Goal: Task Accomplishment & Management: Complete application form

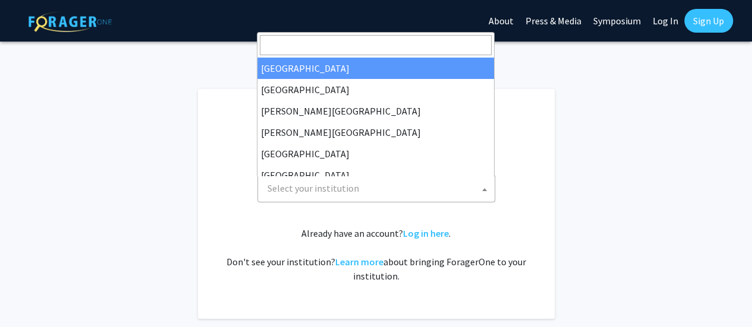
click at [451, 187] on span "Select your institution" at bounding box center [379, 188] width 232 height 24
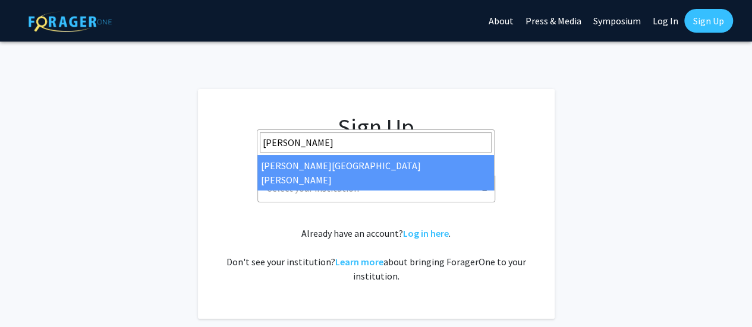
type input "Johns"
select select "1"
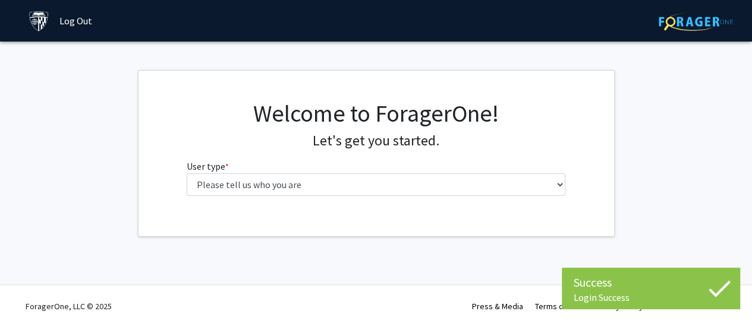
click at [395, 17] on div "Skip navigation Log Out" at bounding box center [376, 21] width 713 height 42
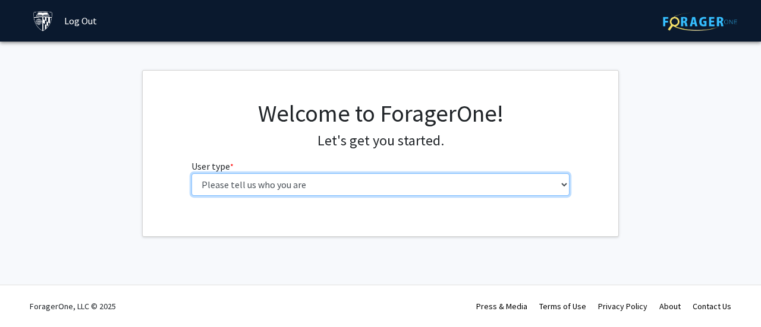
click at [378, 190] on select "Please tell us who you are Undergraduate Student Master's Student Doctoral Cand…" at bounding box center [380, 185] width 378 height 23
select select "2: masters"
click at [191, 174] on select "Please tell us who you are Undergraduate Student Master's Student Doctoral Cand…" at bounding box center [380, 185] width 378 height 23
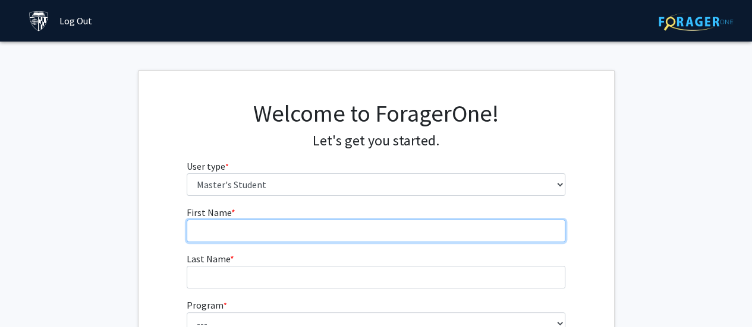
click at [402, 236] on input "First Name * required" at bounding box center [376, 231] width 378 height 23
type input "[PERSON_NAME]"
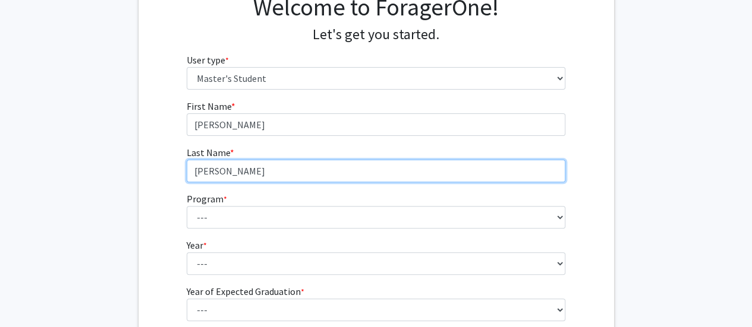
scroll to position [112, 0]
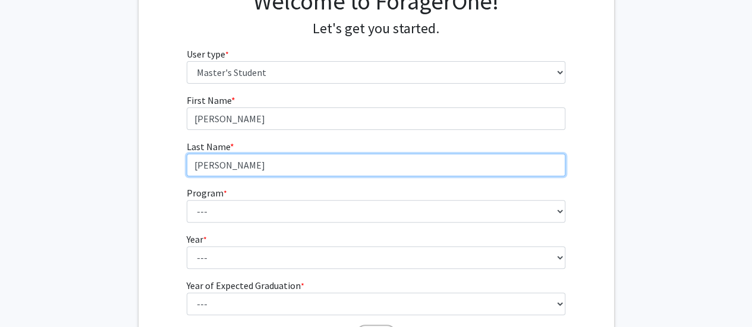
type input "[PERSON_NAME]"
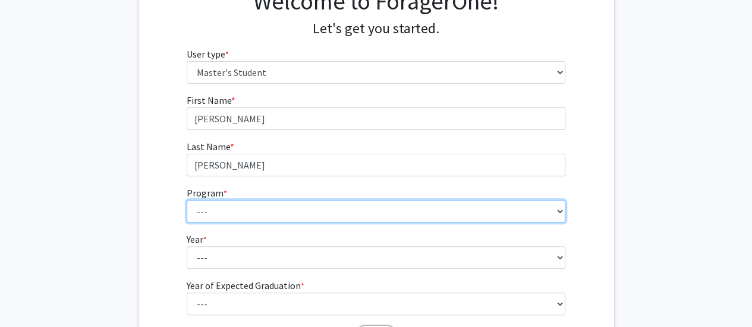
click at [441, 212] on select "--- Anatomy Education Applied and Computational Mathematics Applied Biomedical …" at bounding box center [376, 211] width 378 height 23
select select "53: 42"
click at [187, 200] on select "--- Anatomy Education Applied and Computational Mathematics Applied Biomedical …" at bounding box center [376, 211] width 378 height 23
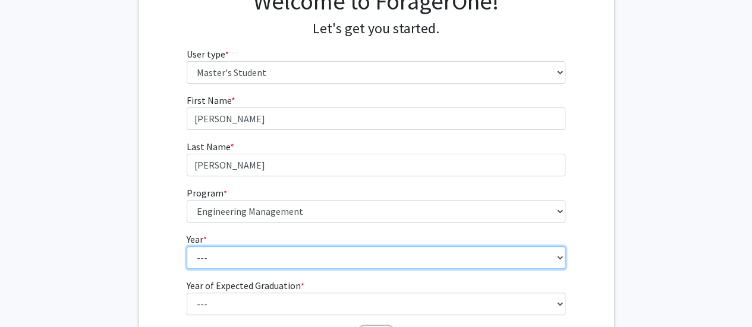
click at [280, 260] on select "--- First Year Second Year" at bounding box center [376, 258] width 378 height 23
select select "1: first_year"
click at [187, 247] on select "--- First Year Second Year" at bounding box center [376, 258] width 378 height 23
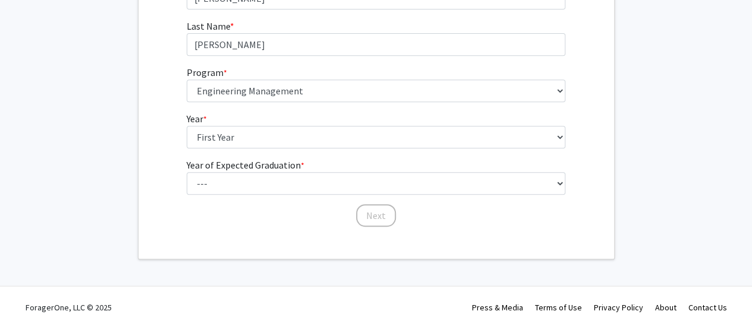
click at [264, 168] on label "Year of Expected Graduation * required" at bounding box center [246, 165] width 118 height 14
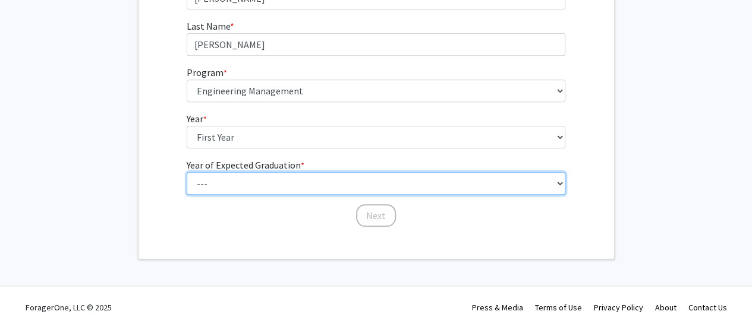
click at [264, 172] on select "--- 2025 2026 2027 2028 2029 2030 2031 2032 2033 2034" at bounding box center [376, 183] width 378 height 23
click at [262, 184] on select "--- 2025 2026 2027 2028 2029 2030 2031 2032 2033 2034" at bounding box center [376, 183] width 378 height 23
select select "3: 2027"
click at [187, 172] on select "--- 2025 2026 2027 2028 2029 2030 2031 2032 2033 2034" at bounding box center [376, 183] width 378 height 23
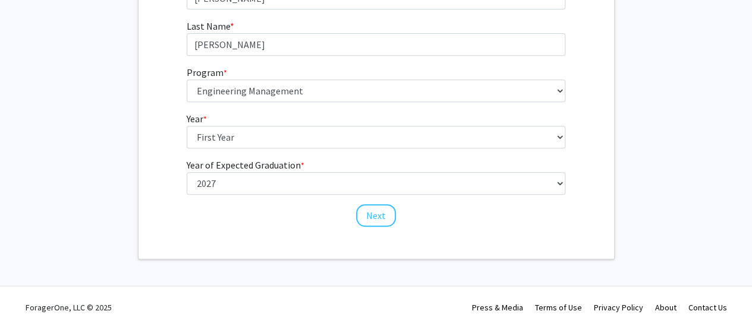
click at [377, 201] on form "First Name * required [PERSON_NAME] Last Name * required [PERSON_NAME] Program …" at bounding box center [376, 95] width 378 height 244
click at [380, 213] on button "Next" at bounding box center [376, 215] width 40 height 23
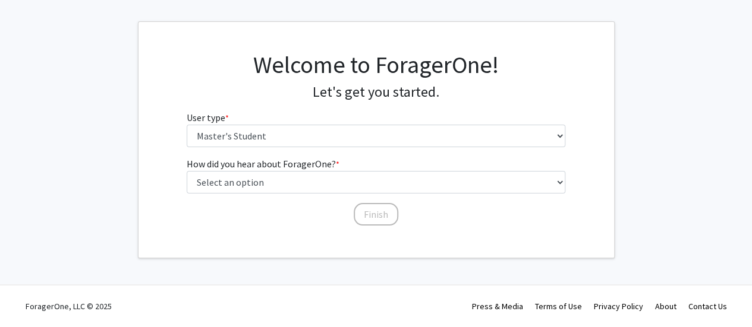
scroll to position [0, 0]
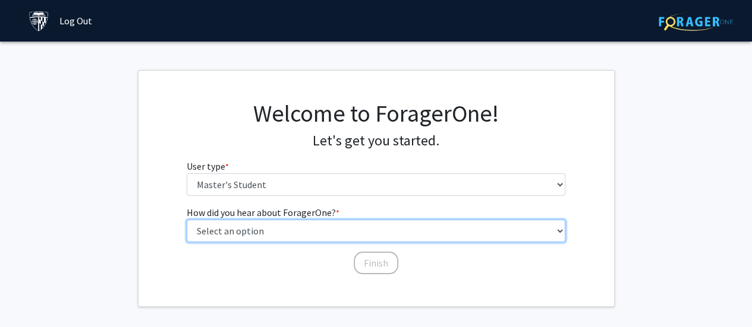
click at [333, 236] on select "Select an option Peer/student recommendation Faculty/staff recommendation Unive…" at bounding box center [376, 231] width 378 height 23
click at [187, 220] on select "Select an option Peer/student recommendation Faculty/staff recommendation Unive…" at bounding box center [376, 231] width 378 height 23
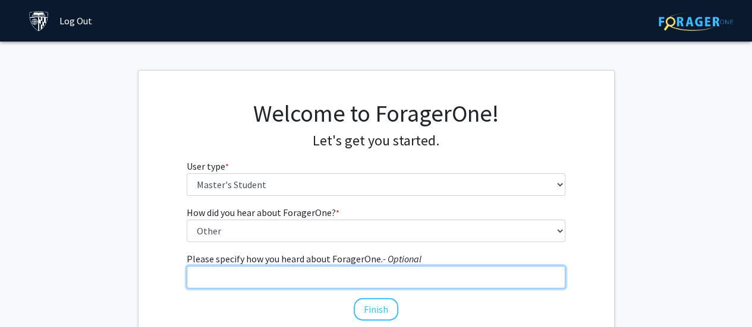
click at [368, 275] on input "Please specify how you heard about ForagerOne. - Optional" at bounding box center [376, 277] width 378 height 23
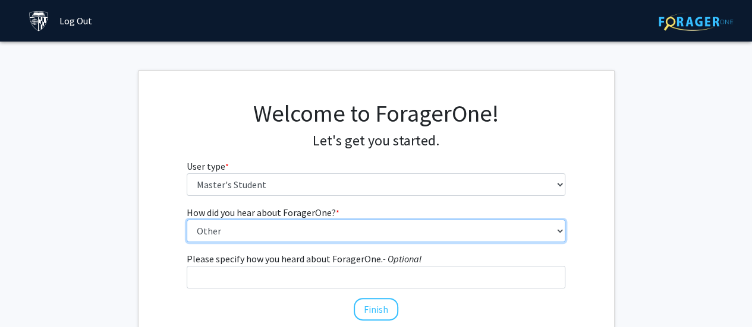
click at [277, 220] on select "Select an option Peer/student recommendation Faculty/staff recommendation Unive…" at bounding box center [376, 231] width 378 height 23
click at [187, 220] on select "Select an option Peer/student recommendation Faculty/staff recommendation Unive…" at bounding box center [376, 231] width 378 height 23
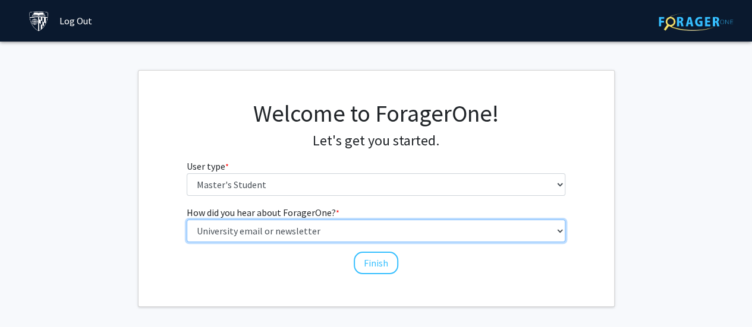
click at [290, 228] on select "Select an option Peer/student recommendation Faculty/staff recommendation Unive…" at bounding box center [376, 231] width 378 height 23
select select "3: university_website"
click at [187, 220] on select "Select an option Peer/student recommendation Faculty/staff recommendation Unive…" at bounding box center [376, 231] width 378 height 23
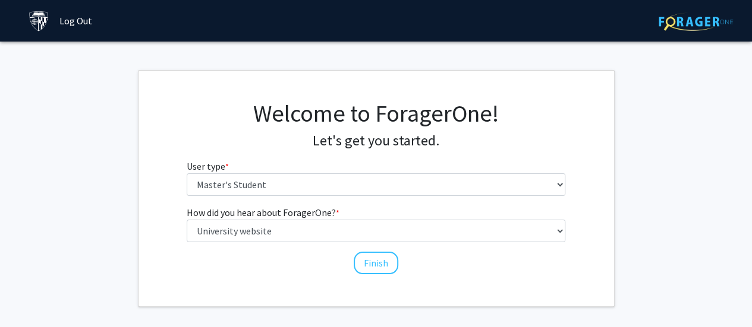
click at [392, 279] on div "Welcome to ForagerOne! Let's get you started. User type * required Please tell …" at bounding box center [375, 189] width 475 height 236
click at [377, 269] on button "Finish" at bounding box center [376, 263] width 45 height 23
